Goal: Task Accomplishment & Management: Complete application form

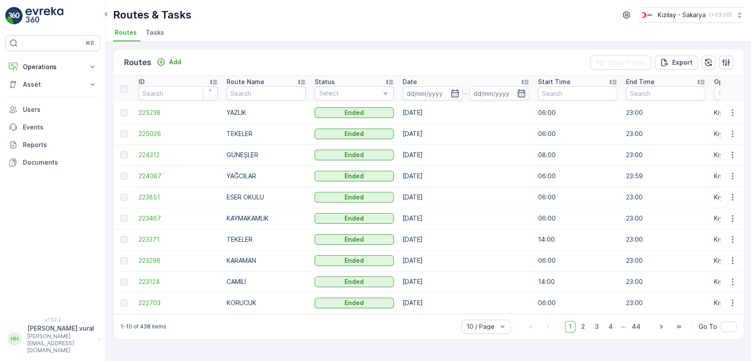
click at [176, 55] on div "Routes Add Clear Filters Export" at bounding box center [429, 62] width 630 height 26
click at [173, 64] on p "Add" at bounding box center [175, 62] width 12 height 9
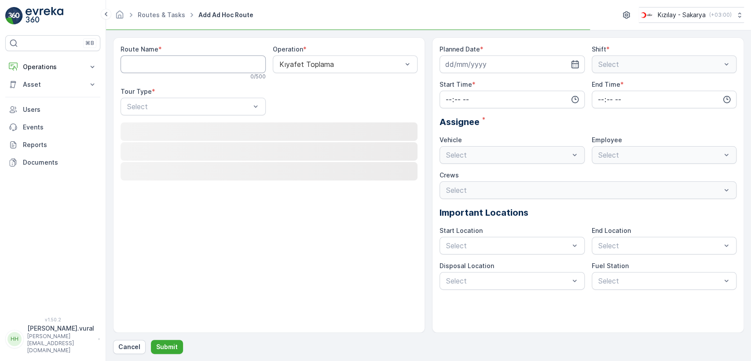
click at [173, 64] on Name "Route Name" at bounding box center [193, 64] width 145 height 18
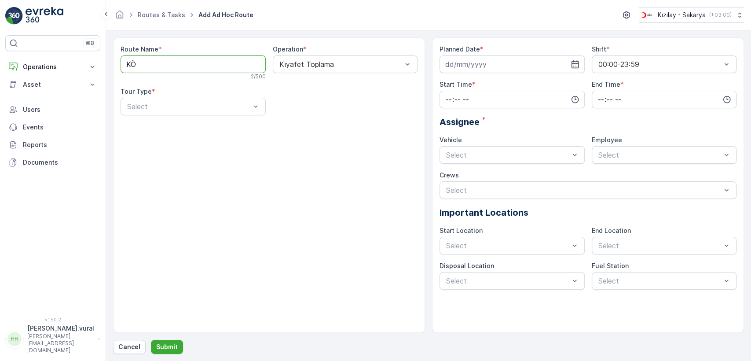
type Name "KÖPRÜBAŞI"
click at [182, 126] on div "Static" at bounding box center [193, 128] width 135 height 8
click at [277, 110] on div "Select" at bounding box center [345, 107] width 145 height 18
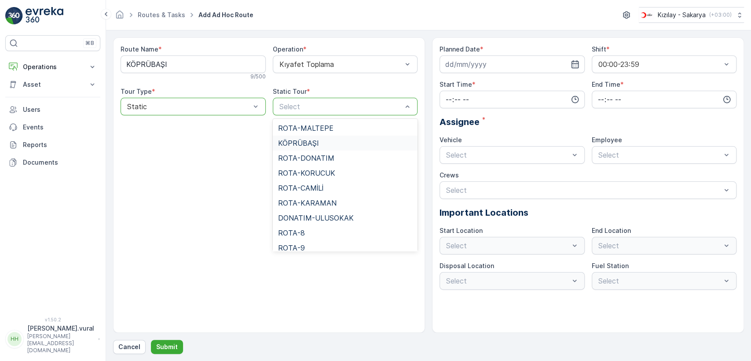
click at [299, 142] on span "KÖPRÜBAŞI" at bounding box center [298, 143] width 41 height 8
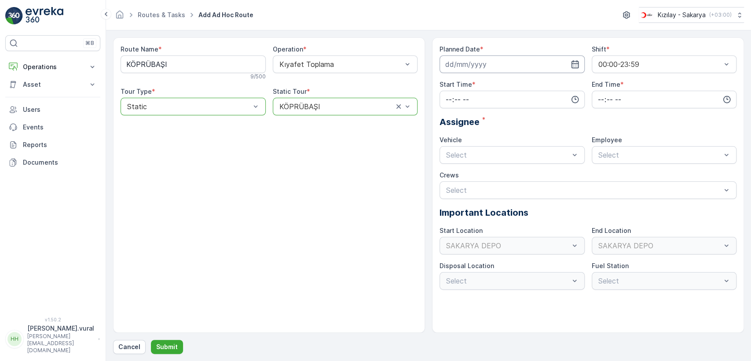
click at [447, 65] on input at bounding box center [512, 64] width 145 height 18
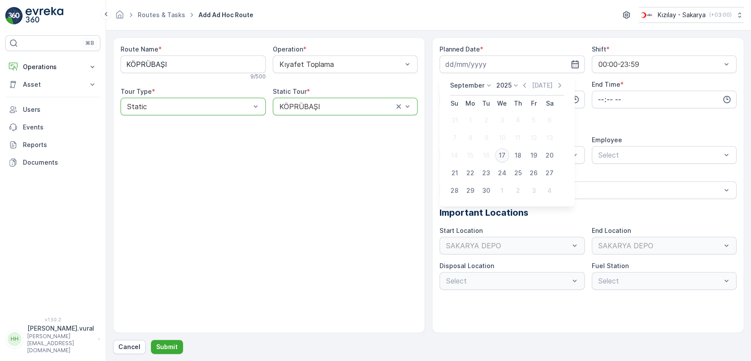
click at [507, 156] on div "17" at bounding box center [502, 155] width 14 height 14
type input "[DATE]"
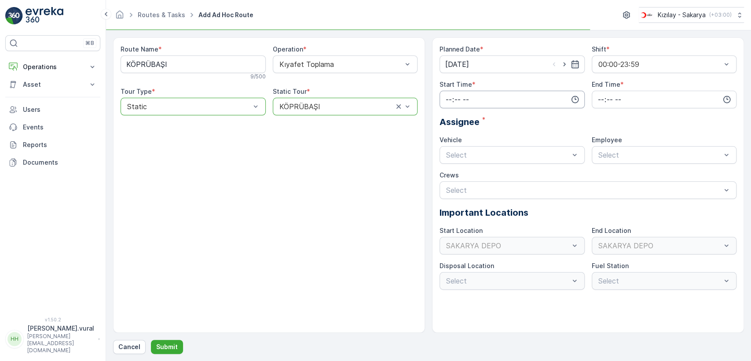
drag, startPoint x: 509, startPoint y: 109, endPoint x: 505, endPoint y: 102, distance: 7.7
click at [507, 106] on div "Planned Date * [DATE] Shift * 00:00-23:59 Start Time * End Time * Assignee * Ve…" at bounding box center [588, 167] width 297 height 245
click at [502, 99] on input "time" at bounding box center [512, 100] width 145 height 18
click at [449, 186] on span "06" at bounding box center [449, 188] width 8 height 9
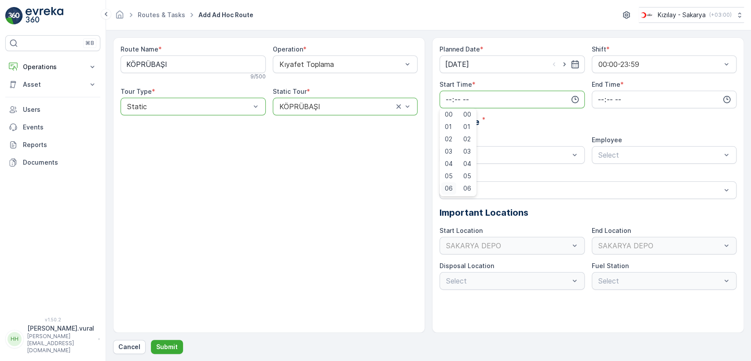
type input "06:00"
click at [603, 97] on input "time" at bounding box center [664, 100] width 145 height 18
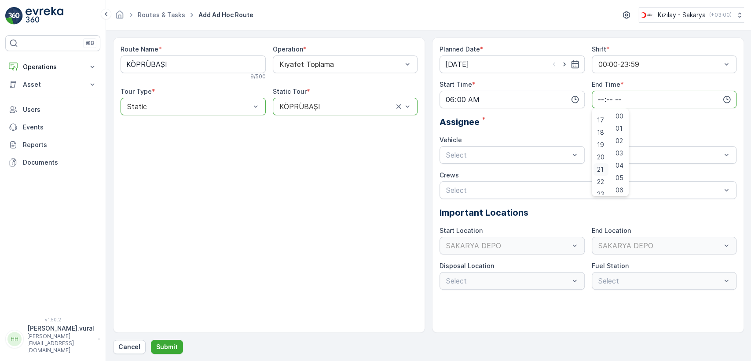
scroll to position [211, 0]
click at [599, 185] on span "23" at bounding box center [600, 188] width 7 height 9
type input "23:00"
click at [539, 149] on div "Select" at bounding box center [512, 155] width 145 height 18
click at [494, 190] on div "06 ECH 422" at bounding box center [512, 192] width 135 height 8
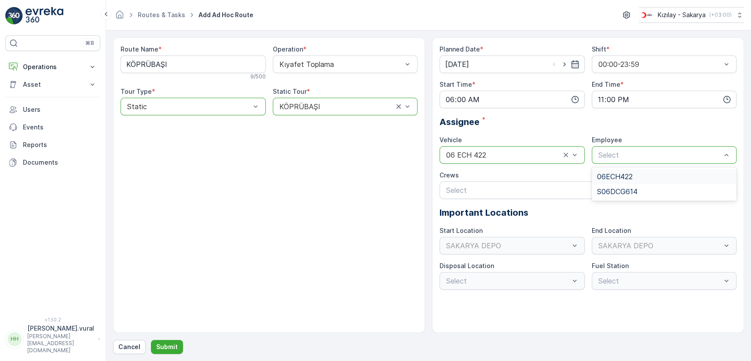
click at [620, 174] on span "06ECH422" at bounding box center [615, 177] width 36 height 8
click at [175, 347] on p "Submit" at bounding box center [167, 346] width 22 height 9
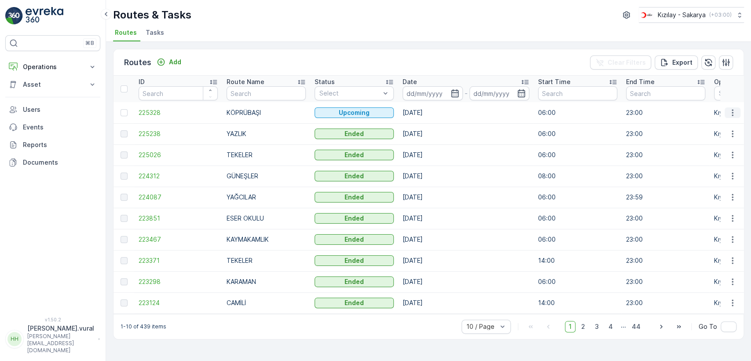
click at [735, 110] on icon "button" at bounding box center [733, 112] width 9 height 9
click at [729, 125] on span "See More Details" at bounding box center [712, 125] width 51 height 9
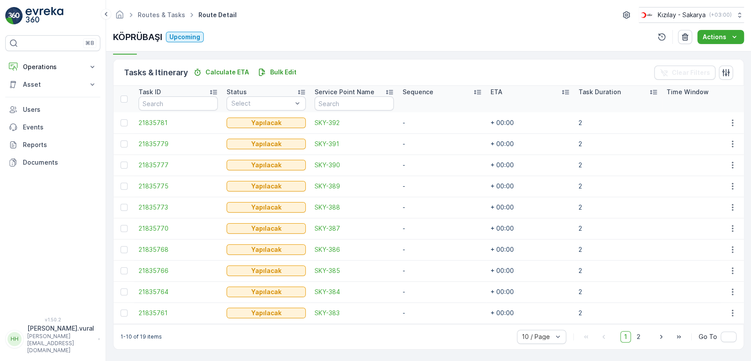
scroll to position [209, 0]
click at [633, 337] on span "2" at bounding box center [639, 336] width 12 height 11
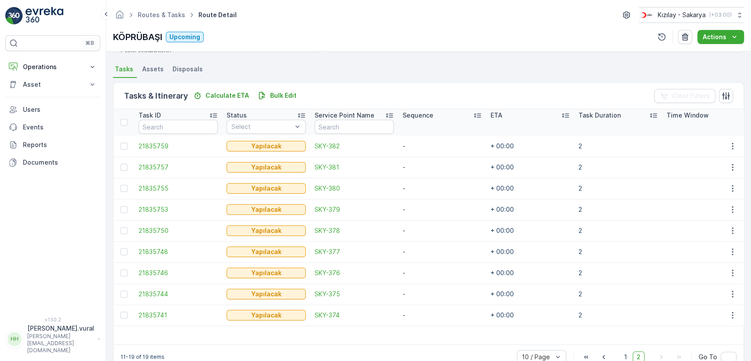
scroll to position [206, 0]
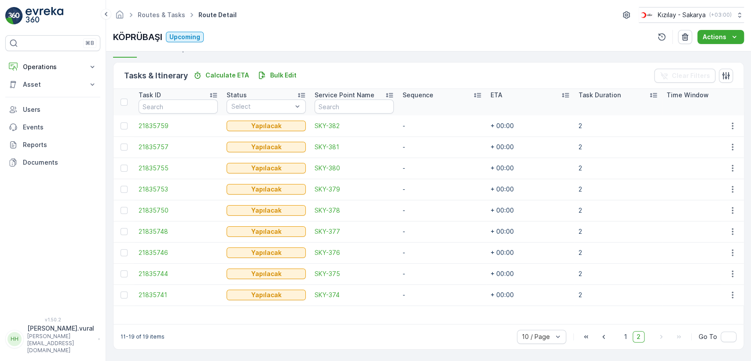
click at [620, 342] on div "10 / Page 1 2 Go To" at bounding box center [627, 337] width 220 height 14
click at [626, 336] on span "1" at bounding box center [626, 336] width 11 height 11
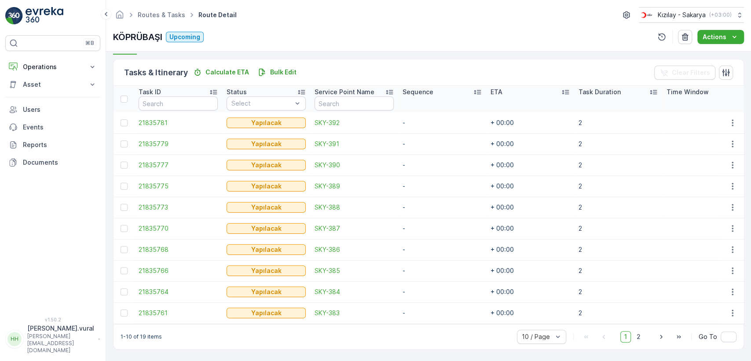
scroll to position [209, 0]
click at [60, 70] on button "Operations" at bounding box center [52, 67] width 95 height 18
click at [69, 108] on link "Routes & Tasks" at bounding box center [59, 106] width 81 height 12
